Goal: Contribute content: Add original content to the website for others to see

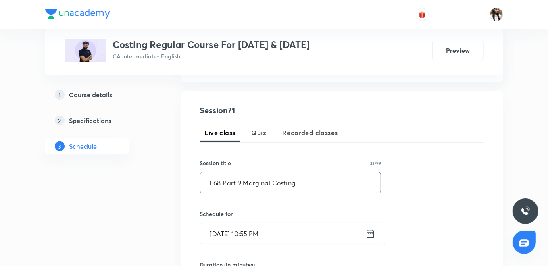
type input "L68 Part 9 Marginal Costing"
click at [368, 233] on icon at bounding box center [371, 233] width 10 height 11
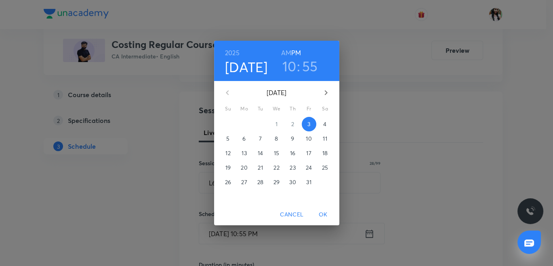
click at [325, 121] on p "4" at bounding box center [324, 124] width 3 height 8
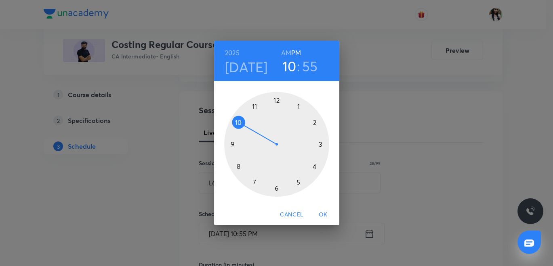
click at [289, 48] on h6 "AM" at bounding box center [286, 52] width 10 height 11
drag, startPoint x: 303, startPoint y: 60, endPoint x: 306, endPoint y: 68, distance: 8.2
click at [304, 61] on h3 "55" at bounding box center [310, 66] width 16 height 17
click at [276, 102] on div at bounding box center [276, 144] width 105 height 105
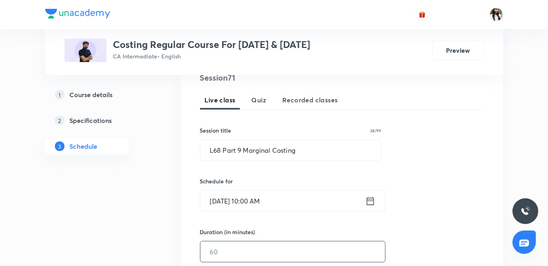
scroll to position [224, 0]
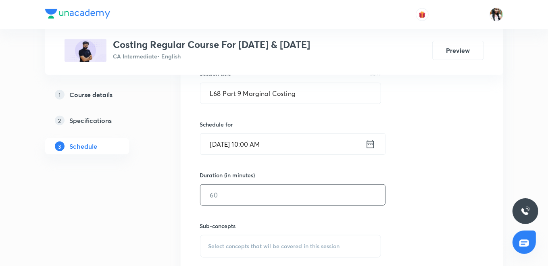
drag, startPoint x: 237, startPoint y: 201, endPoint x: 203, endPoint y: 157, distance: 55.5
click at [237, 201] on input "text" at bounding box center [293, 195] width 185 height 21
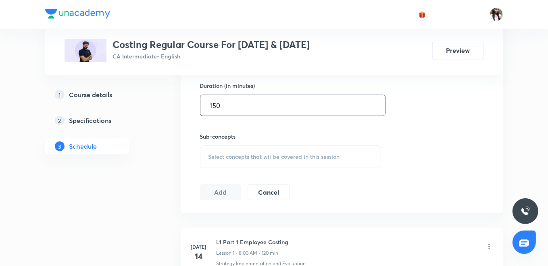
type input "150"
click at [243, 154] on span "Select concepts that wil be covered in this session" at bounding box center [275, 157] width 132 height 6
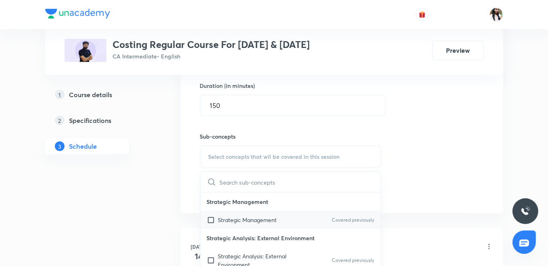
click at [241, 220] on p "Strategic Management" at bounding box center [247, 220] width 59 height 8
checkbox input "true"
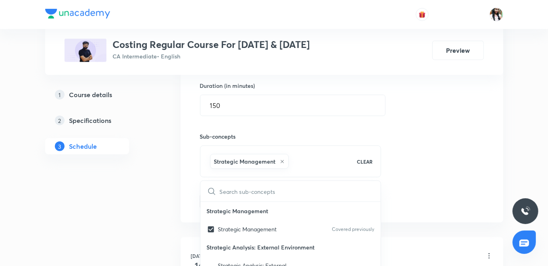
click at [187, 193] on div "Session 71 Live class Quiz Recorded classes Session title 28/99 L68 Part 9 Marg…" at bounding box center [342, 67] width 323 height 310
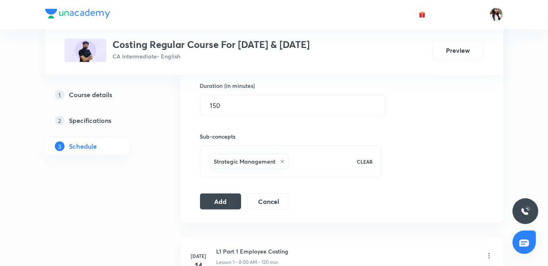
drag, startPoint x: 221, startPoint y: 198, endPoint x: 174, endPoint y: 92, distance: 116.0
click at [221, 197] on button "Add" at bounding box center [221, 202] width 42 height 16
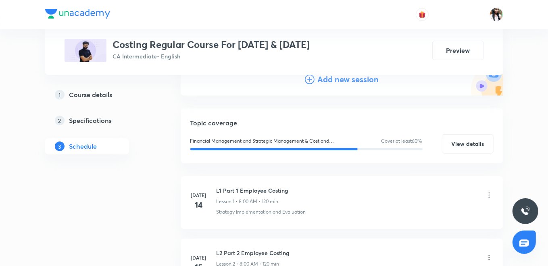
scroll to position [45, 0]
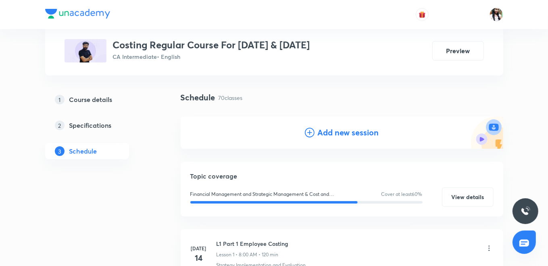
drag, startPoint x: 319, startPoint y: 131, endPoint x: 301, endPoint y: 117, distance: 22.2
click at [319, 131] on h4 "Add new session" at bounding box center [348, 133] width 61 height 12
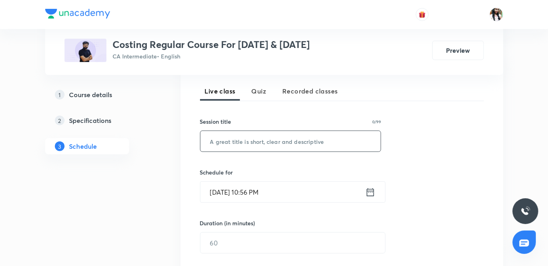
scroll to position [179, 0]
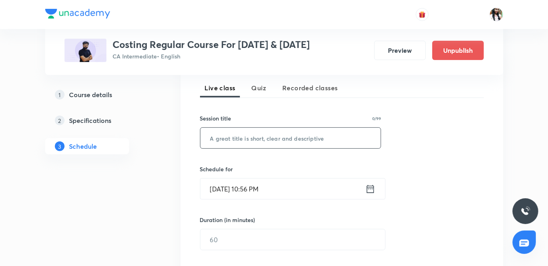
paste input "L69 Part 1 Unit & Batch Costing"
type input "L69 Part 1 Unit & Batch Costing"
click at [371, 188] on icon at bounding box center [371, 189] width 10 height 11
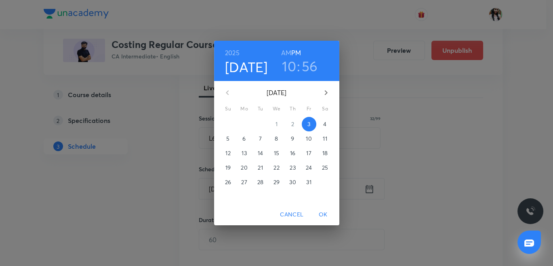
click at [324, 126] on p "4" at bounding box center [324, 124] width 3 height 8
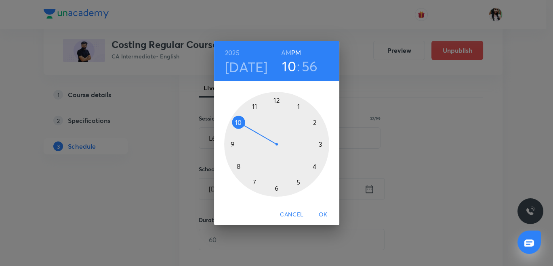
click at [298, 108] on div at bounding box center [276, 144] width 105 height 105
click at [277, 99] on div at bounding box center [276, 144] width 105 height 105
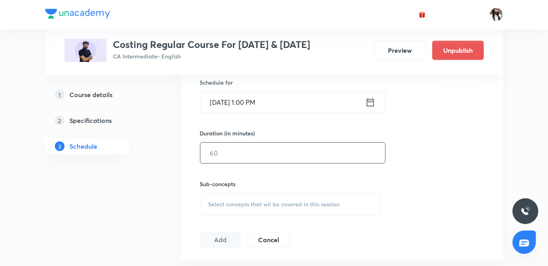
scroll to position [269, 0]
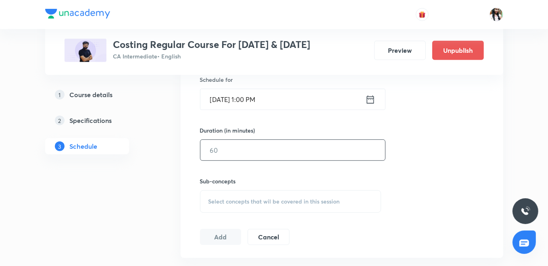
click at [266, 151] on input "text" at bounding box center [293, 150] width 185 height 21
type input "120"
click at [277, 202] on span "Select concepts that wil be covered in this session" at bounding box center [275, 202] width 132 height 6
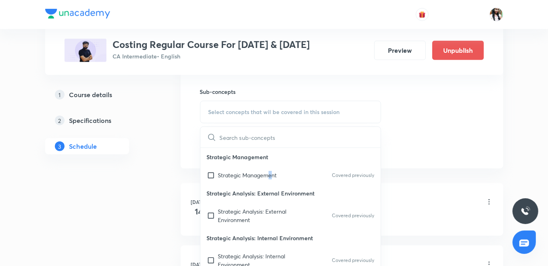
drag, startPoint x: 271, startPoint y: 170, endPoint x: 251, endPoint y: 165, distance: 20.7
click at [270, 169] on div "Strategic Management Covered previously" at bounding box center [291, 175] width 181 height 18
checkbox input "true"
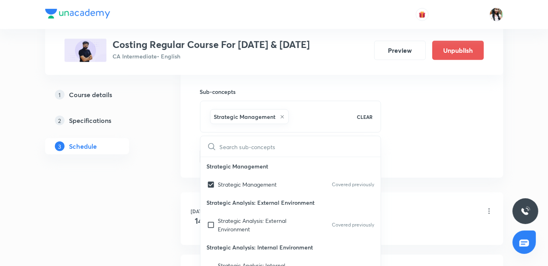
drag, startPoint x: 251, startPoint y: 165, endPoint x: 170, endPoint y: 142, distance: 83.7
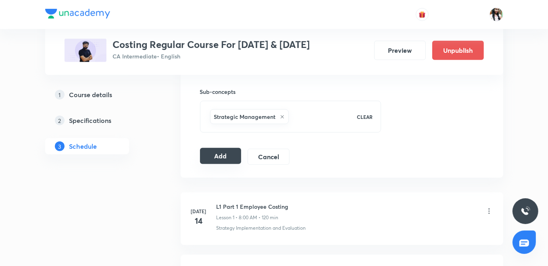
click at [220, 157] on button "Add" at bounding box center [221, 156] width 42 height 16
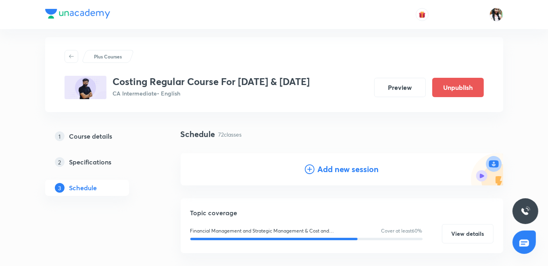
scroll to position [0, 0]
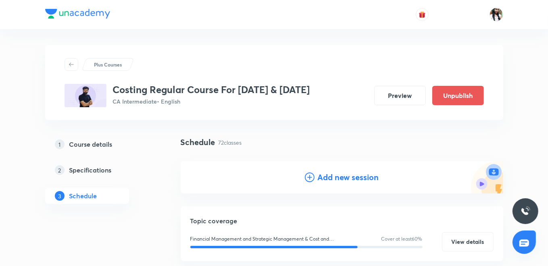
click at [330, 174] on h4 "Add new session" at bounding box center [348, 178] width 61 height 12
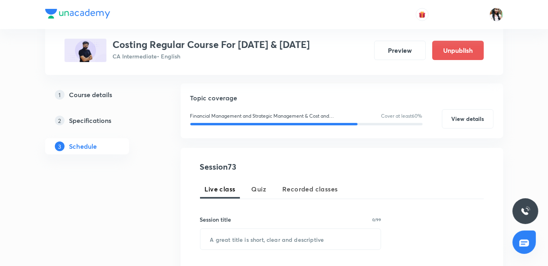
scroll to position [90, 0]
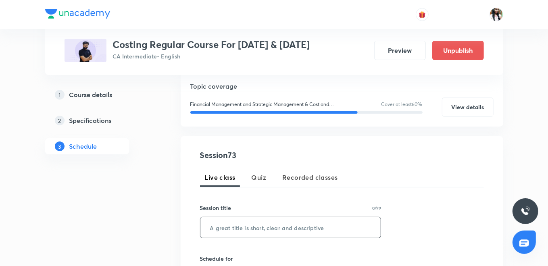
paste input "L70 Part 2 Unit & Batch Costing"
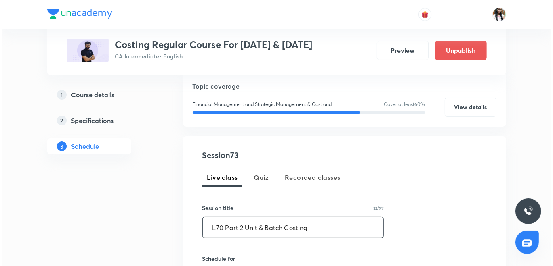
scroll to position [224, 0]
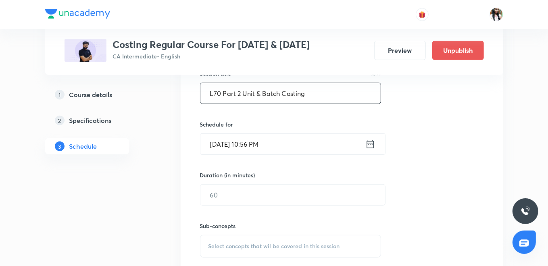
type input "L70 Part 2 Unit & Batch Costing"
click at [373, 140] on icon at bounding box center [371, 144] width 10 height 11
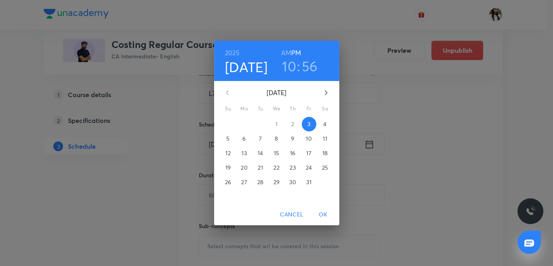
click at [247, 139] on span "6" at bounding box center [244, 139] width 15 height 8
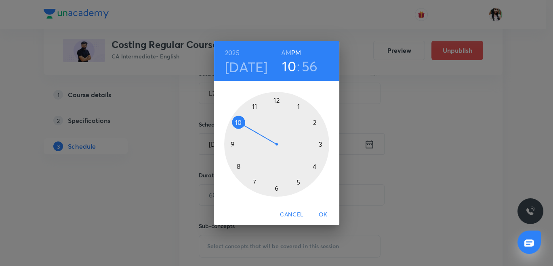
click at [287, 50] on h6 "AM" at bounding box center [286, 52] width 10 height 11
click at [234, 165] on div at bounding box center [276, 144] width 105 height 105
click at [275, 99] on div at bounding box center [276, 144] width 105 height 105
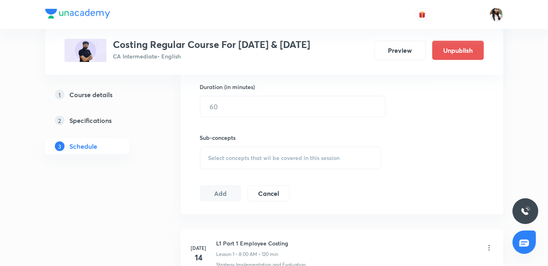
scroll to position [314, 0]
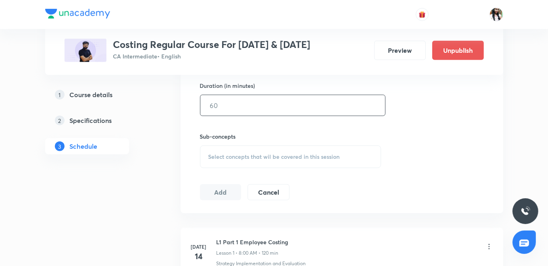
click at [215, 96] on input "text" at bounding box center [293, 105] width 185 height 21
type input "150"
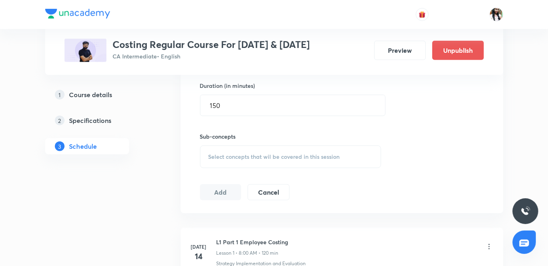
click at [224, 154] on span "Select concepts that wil be covered in this session" at bounding box center [275, 157] width 132 height 6
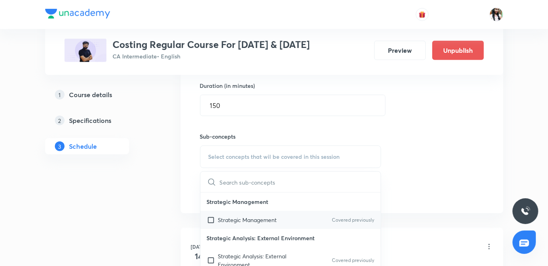
click at [213, 220] on input "checkbox" at bounding box center [212, 220] width 11 height 8
checkbox input "true"
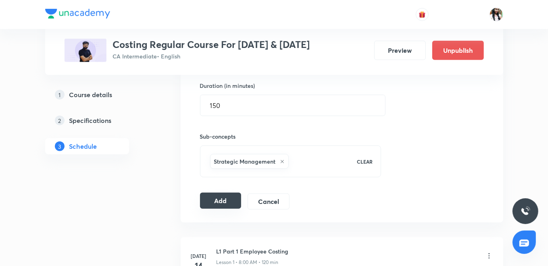
click at [212, 200] on button "Add" at bounding box center [221, 201] width 42 height 16
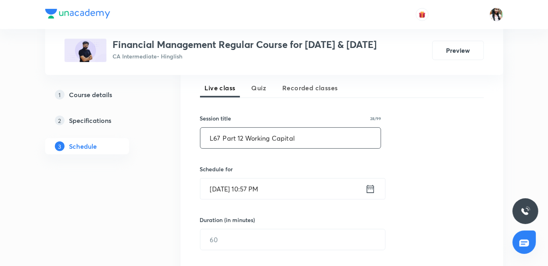
type input "L67 Part 12 Working Capital"
click at [369, 187] on icon at bounding box center [370, 189] width 7 height 8
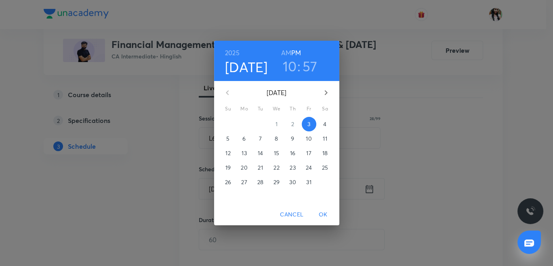
click at [242, 137] on p "6" at bounding box center [243, 139] width 3 height 8
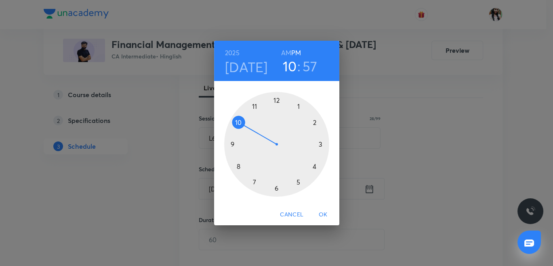
click at [288, 51] on h6 "AM" at bounding box center [286, 52] width 10 height 11
click at [253, 106] on div at bounding box center [276, 144] width 105 height 105
click at [275, 98] on div at bounding box center [276, 144] width 105 height 105
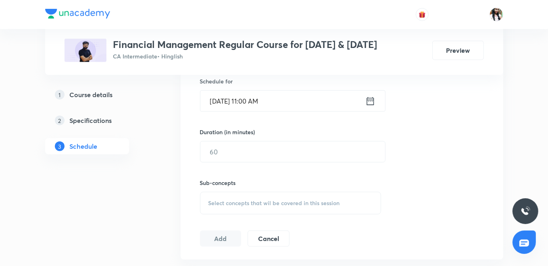
scroll to position [269, 0]
click at [237, 153] on input "text" at bounding box center [293, 150] width 185 height 21
type input "150"
click at [215, 199] on span "Select concepts that wil be covered in this session" at bounding box center [275, 202] width 132 height 6
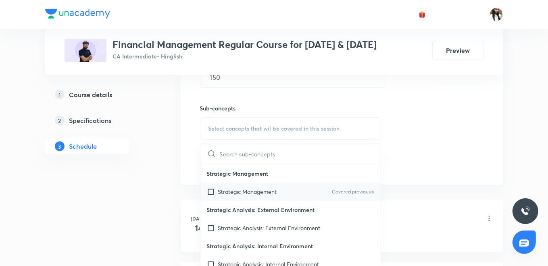
scroll to position [358, 0]
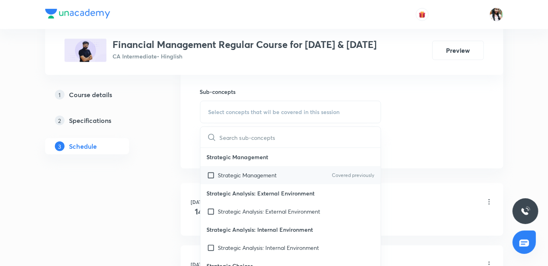
click at [236, 169] on div "Strategic Management Covered previously" at bounding box center [291, 175] width 181 height 18
checkbox input "true"
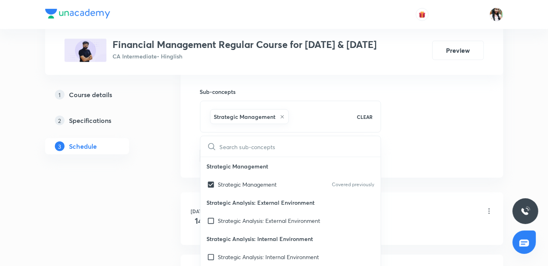
drag, startPoint x: 188, startPoint y: 153, endPoint x: 211, endPoint y: 157, distance: 23.4
click at [190, 153] on div "Session 68 Live class Quiz Recorded classes Session title 28/99 L67 Part 12 Wor…" at bounding box center [342, 23] width 323 height 310
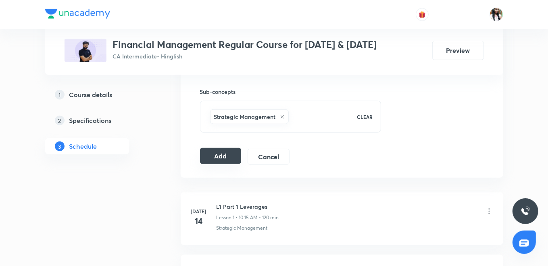
click at [215, 157] on button "Add" at bounding box center [221, 156] width 42 height 16
